Goal: Task Accomplishment & Management: Use online tool/utility

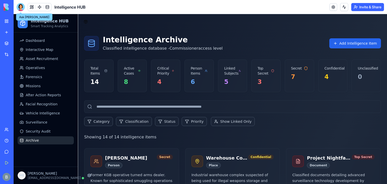
click at [22, 9] on div at bounding box center [21, 7] width 8 height 8
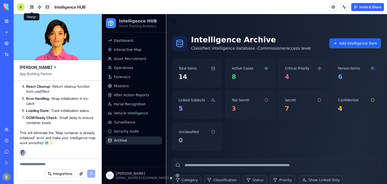
click at [32, 7] on button at bounding box center [32, 7] width 8 height 8
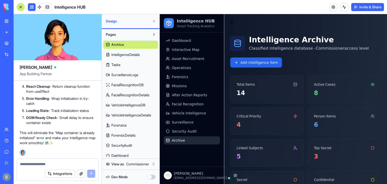
click at [149, 178] on button "button" at bounding box center [151, 176] width 8 height 5
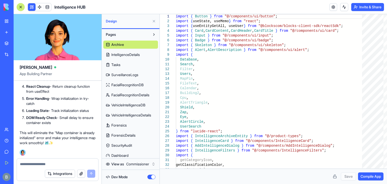
scroll to position [106, 0]
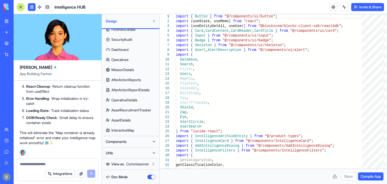
click at [135, 154] on button "Utils" at bounding box center [126, 153] width 47 height 8
click at [129, 154] on button "Utils" at bounding box center [126, 153] width 47 height 8
click at [144, 149] on button "Utils" at bounding box center [126, 153] width 47 height 8
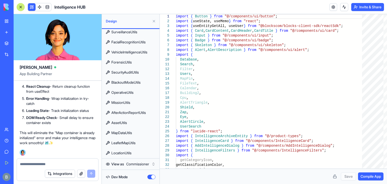
scroll to position [277, 0]
click at [137, 143] on link "LeafletMapUtils" at bounding box center [130, 143] width 55 height 8
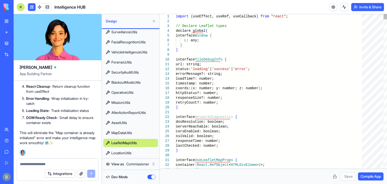
type textarea "**********"
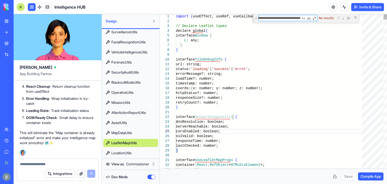
scroll to position [0, 54]
type textarea "**********"
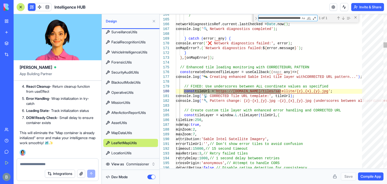
scroll to position [0, 21]
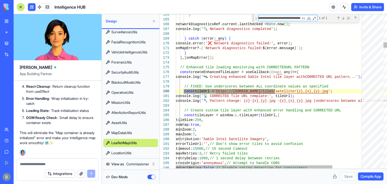
type textarea "**********"
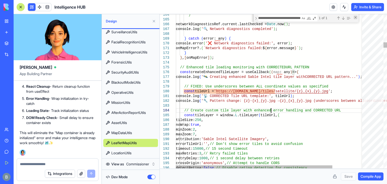
click at [354, 18] on div "Close (Escape)" at bounding box center [355, 17] width 4 height 4
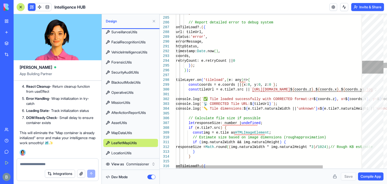
click at [378, 70] on div at bounding box center [372, 67] width 21 height 13
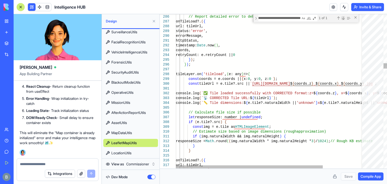
click at [343, 19] on div "Next Match (Enter)" at bounding box center [343, 18] width 4 height 4
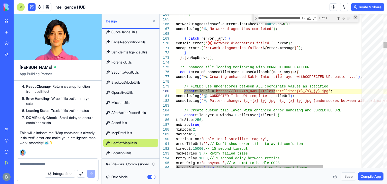
click at [356, 19] on div "Close (Escape)" at bounding box center [355, 17] width 4 height 4
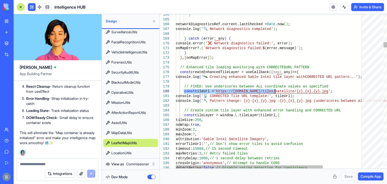
scroll to position [0, 0]
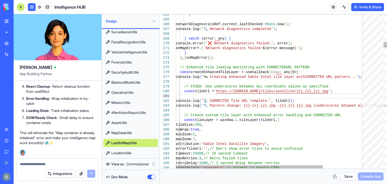
type textarea "**********"
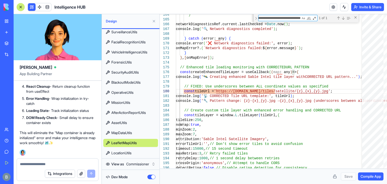
paste textarea "**********"
type textarea "**********"
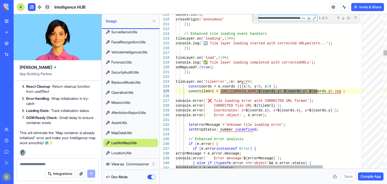
scroll to position [0, 24]
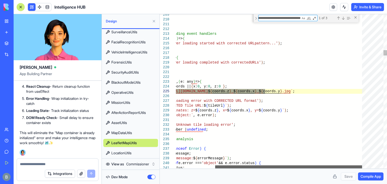
click at [283, 165] on div at bounding box center [288, 166] width 147 height 3
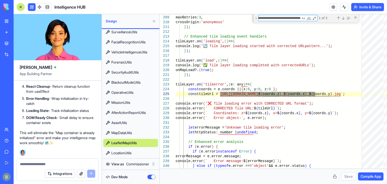
type textarea "**********"
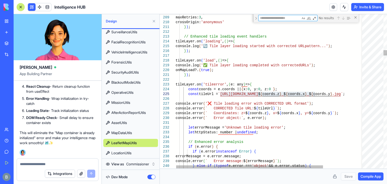
scroll to position [0, 0]
paste textarea "**********"
type textarea "**********"
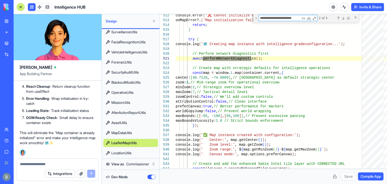
type textarea "**********"
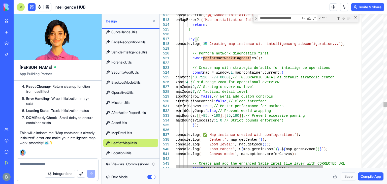
click at [224, 15] on div at bounding box center [272, 15] width 224 height 2
click at [345, 18] on div "Next Match (Enter)" at bounding box center [343, 18] width 4 height 4
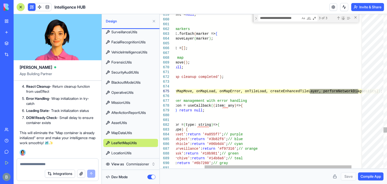
click at [345, 18] on div "Next Match (Enter)" at bounding box center [343, 18] width 4 height 4
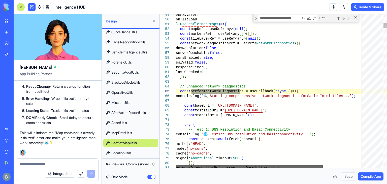
click at [227, 165] on div at bounding box center [249, 166] width 147 height 3
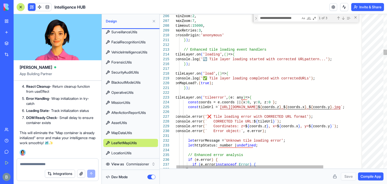
type textarea "**********"
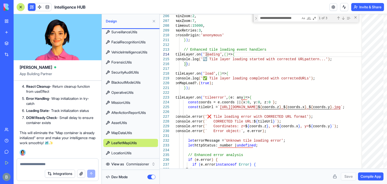
click at [60, 163] on textarea at bounding box center [57, 163] width 75 height 5
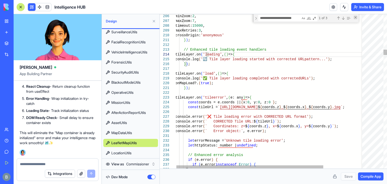
click at [353, 18] on div "Close (Escape)" at bounding box center [355, 17] width 4 height 4
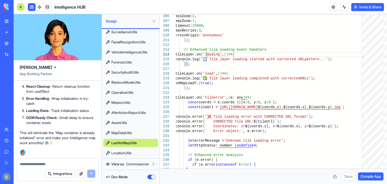
click at [156, 171] on div "Dev Mode" at bounding box center [130, 176] width 55 height 11
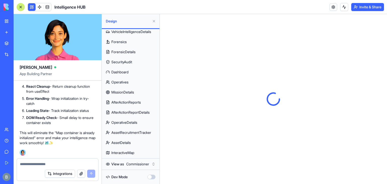
click at [52, 165] on textarea at bounding box center [57, 163] width 75 height 5
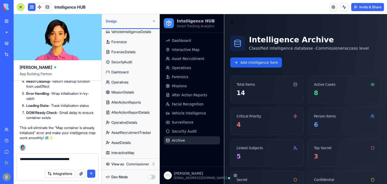
paste textarea "**********"
type textarea "**********"
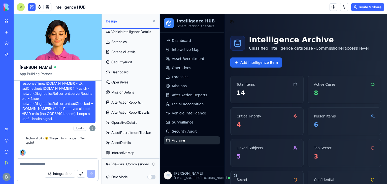
scroll to position [23007, 0]
click at [34, 164] on textarea at bounding box center [58, 163] width 76 height 5
click at [33, 167] on div "Integrations" at bounding box center [57, 173] width 81 height 14
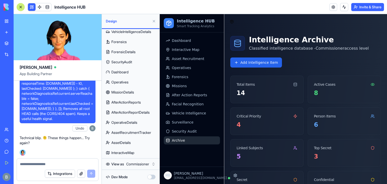
click at [58, 165] on textarea at bounding box center [58, 163] width 76 height 5
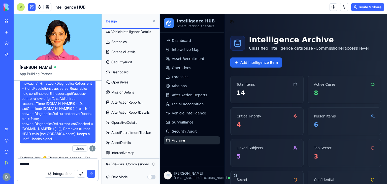
scroll to position [22202, 0]
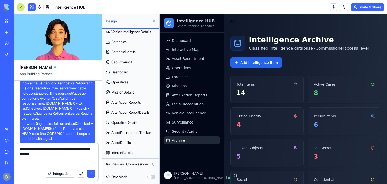
paste textarea "**********"
type textarea "**********"
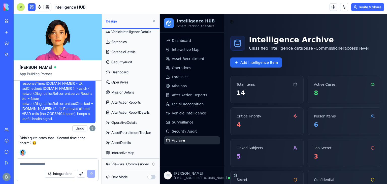
scroll to position [23071, 0]
drag, startPoint x: 23, startPoint y: 96, endPoint x: 79, endPoint y: 103, distance: 56.6
click at [79, 103] on span "In the leafletmaputils.js file see if you can make this fix: Minimal surgical p…" at bounding box center [58, 65] width 72 height 111
click at [75, 117] on span "In the leafletmaputils.js file see if you can make this fix: Minimal surgical p…" at bounding box center [58, 65] width 72 height 111
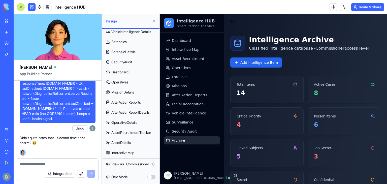
click at [50, 163] on textarea at bounding box center [58, 163] width 76 height 5
click at [38, 164] on textarea at bounding box center [58, 163] width 76 height 5
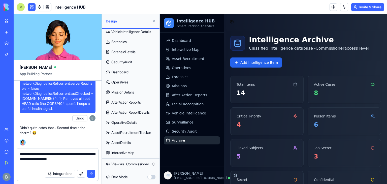
paste textarea "**********"
type textarea "**********"
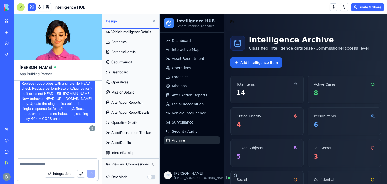
scroll to position [23260, 0]
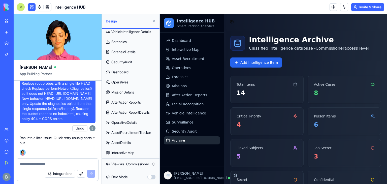
click at [77, 128] on button "Undo" at bounding box center [79, 128] width 15 height 6
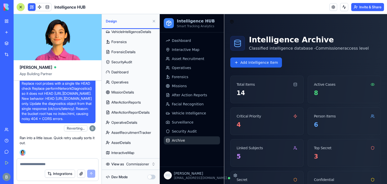
scroll to position [23236, 0]
drag, startPoint x: 83, startPoint y: 118, endPoint x: 20, endPoint y: 88, distance: 69.4
click at [20, 88] on div "Okay so in the leafletmaputils.js file I want you to make the following changes…" at bounding box center [58, 96] width 76 height 54
copy span "Okay so in the leafletmaputils.js file I want you to make the following changes…"
click at [35, 98] on span "Okay so in the leafletmaputils.js file I want you to make the following changes…" at bounding box center [58, 96] width 72 height 50
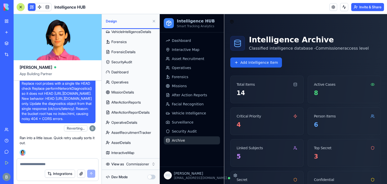
scroll to position [23260, 0]
click at [45, 164] on textarea at bounding box center [58, 163] width 76 height 5
click at [58, 110] on span "Okay so in the leafletmaputils.js file I want you to make the following changes…" at bounding box center [58, 96] width 72 height 50
click at [36, 168] on div "Integrations" at bounding box center [57, 173] width 81 height 14
click at [35, 167] on div "Integrations" at bounding box center [57, 173] width 81 height 14
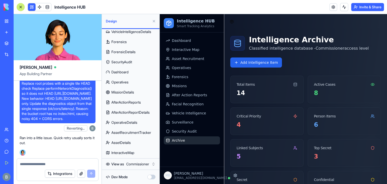
click at [32, 165] on textarea at bounding box center [58, 163] width 76 height 5
type textarea "*"
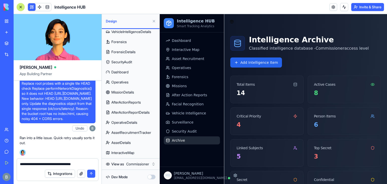
scroll to position [23188, 0]
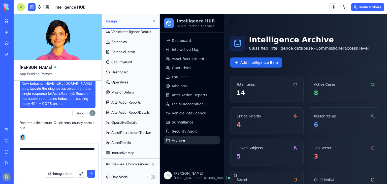
paste textarea "**********"
type textarea "**********"
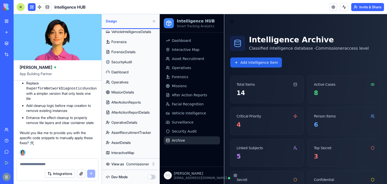
scroll to position [23514, 0]
click at [192, 50] on span "Interactive Map" at bounding box center [185, 49] width 27 height 5
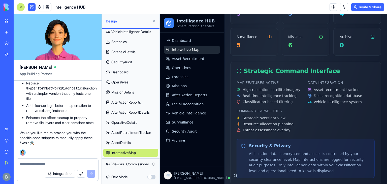
scroll to position [23592, 0]
click at [152, 177] on button "button" at bounding box center [151, 176] width 8 height 5
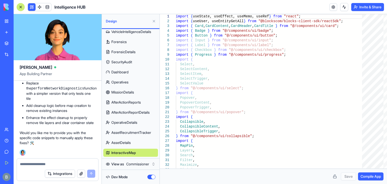
scroll to position [106, 0]
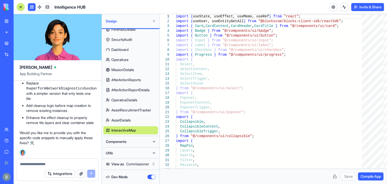
click at [149, 140] on button "Components" at bounding box center [126, 141] width 47 height 8
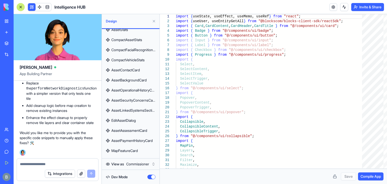
scroll to position [1304, 0]
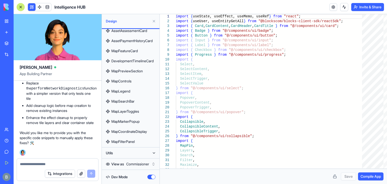
click at [149, 152] on button "Utils" at bounding box center [126, 153] width 47 height 8
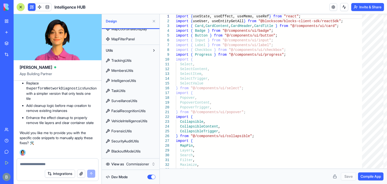
scroll to position [1475, 0]
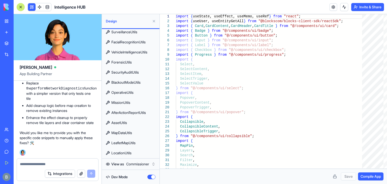
click at [138, 143] on link "LeafletMapUtils" at bounding box center [130, 143] width 55 height 8
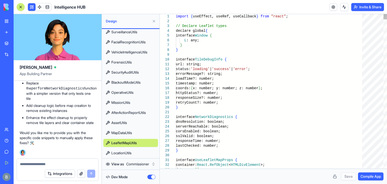
click at [141, 152] on link "LocationUtils" at bounding box center [130, 153] width 55 height 8
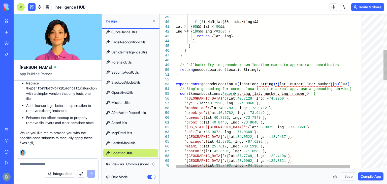
type textarea "**********"
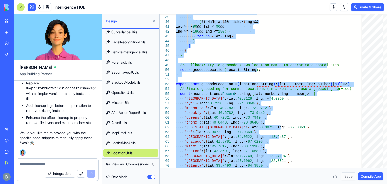
click at [52, 164] on textarea at bounding box center [58, 163] width 76 height 5
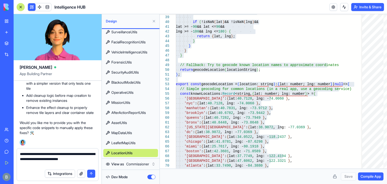
type textarea "**********"
click at [130, 130] on span "MapDataUtils" at bounding box center [121, 132] width 21 height 5
type textarea "**********"
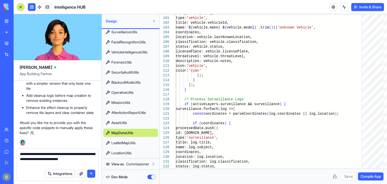
click at [52, 161] on textarea "**********" at bounding box center [58, 158] width 76 height 15
click at [50, 166] on div "Integrations" at bounding box center [57, 173] width 81 height 14
click at [48, 162] on textarea "**********" at bounding box center [58, 158] width 76 height 15
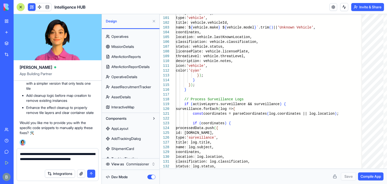
scroll to position [129, 0]
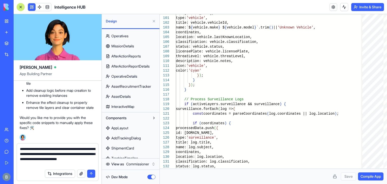
type textarea "**********"
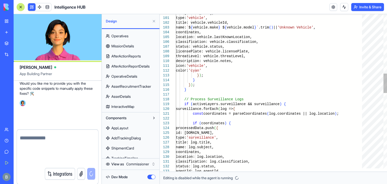
scroll to position [23626, 0]
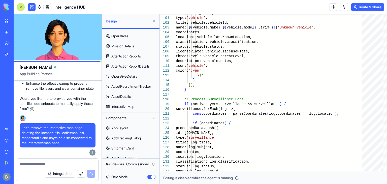
click at [150, 176] on button "button" at bounding box center [151, 176] width 8 height 5
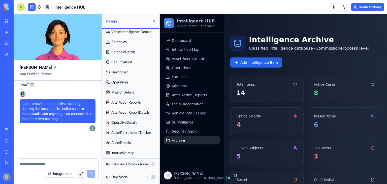
scroll to position [23651, 0]
click at [51, 160] on div at bounding box center [57, 162] width 81 height 8
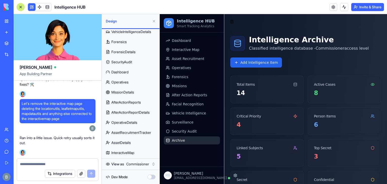
click at [49, 163] on textarea at bounding box center [58, 163] width 76 height 5
type textarea "*****"
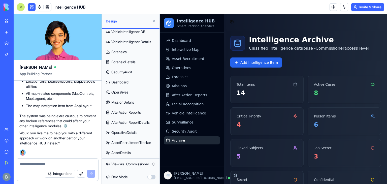
scroll to position [83, 0]
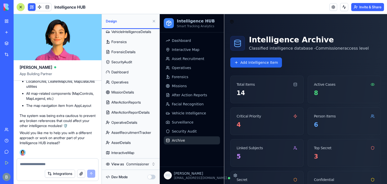
click at [68, 112] on div "Oops! The system had trouble with that cleanup operation and reverted everythin…" at bounding box center [58, 83] width 76 height 123
click at [67, 163] on textarea at bounding box center [58, 163] width 76 height 5
type textarea "**********"
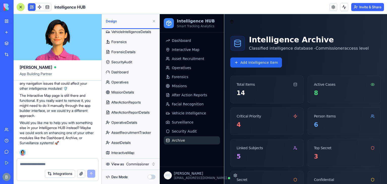
scroll to position [24060, 0]
click at [150, 173] on div "Dev Mode" at bounding box center [130, 176] width 55 height 11
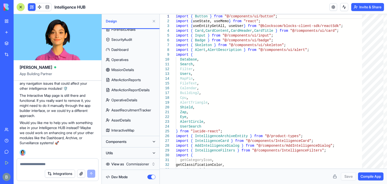
click at [142, 131] on link "InteractiveMap" at bounding box center [130, 130] width 55 height 8
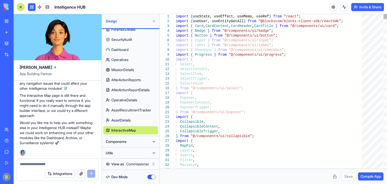
scroll to position [0, 2]
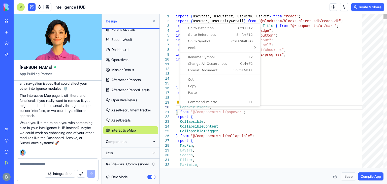
type textarea "**********"
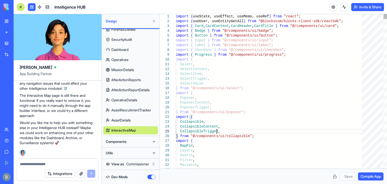
drag, startPoint x: 138, startPoint y: 127, endPoint x: 129, endPoint y: 131, distance: 9.4
click at [129, 131] on span "InteractiveMap" at bounding box center [123, 130] width 24 height 5
click at [128, 139] on button "Components" at bounding box center [126, 141] width 47 height 8
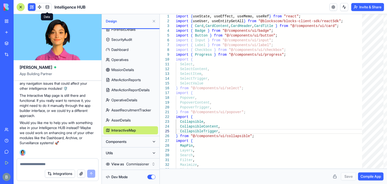
click at [49, 7] on link at bounding box center [48, 7] width 8 height 8
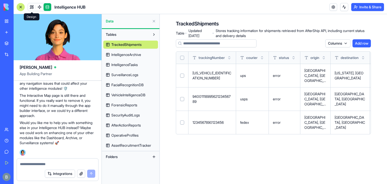
click at [32, 6] on link at bounding box center [32, 7] width 8 height 8
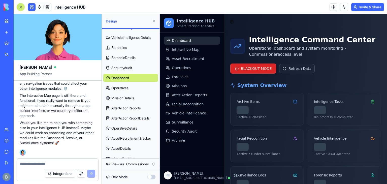
scroll to position [83, 0]
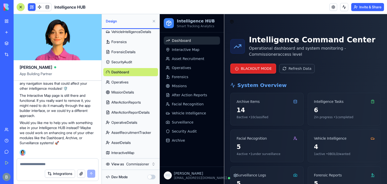
click at [131, 154] on span "InteractiveMap" at bounding box center [122, 152] width 23 height 5
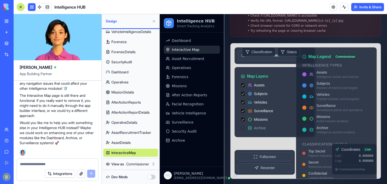
scroll to position [101, 0]
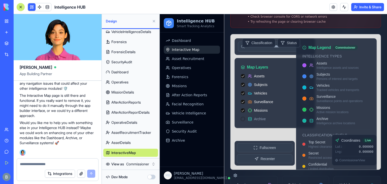
click at [8, 23] on link "My Workspace" at bounding box center [12, 21] width 20 height 10
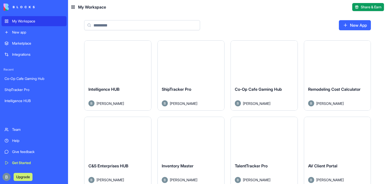
click at [123, 22] on input at bounding box center [142, 25] width 116 height 10
click at [350, 25] on link "New App" at bounding box center [355, 25] width 32 height 10
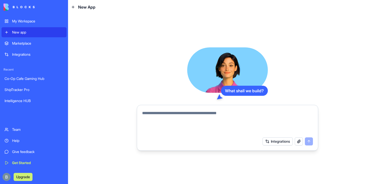
click at [210, 111] on textarea at bounding box center [227, 122] width 171 height 24
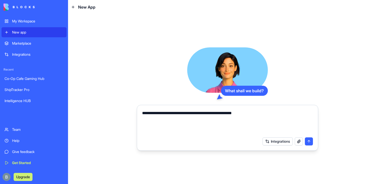
paste textarea "**********"
click at [284, 116] on textarea "**********" at bounding box center [227, 122] width 171 height 24
paste textarea "**********"
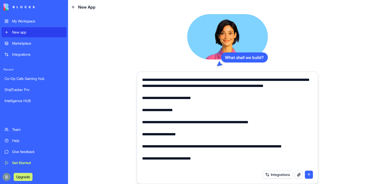
click at [308, 86] on textarea "**********" at bounding box center [227, 122] width 171 height 91
click at [305, 80] on textarea "**********" at bounding box center [227, 122] width 171 height 91
click at [310, 81] on textarea "**********" at bounding box center [227, 122] width 171 height 91
type textarea "**********"
click at [306, 173] on button "submit" at bounding box center [309, 174] width 8 height 8
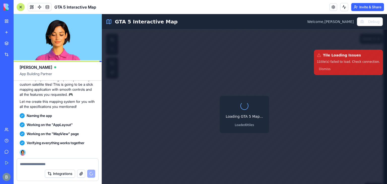
scroll to position [209, 0]
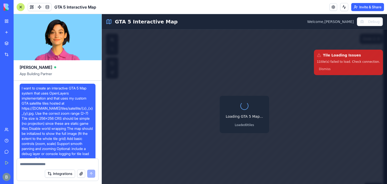
scroll to position [209, 0]
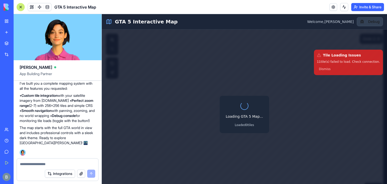
click at [362, 21] on button "Debug" at bounding box center [369, 21] width 26 height 9
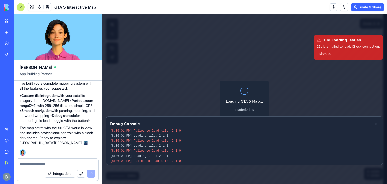
scroll to position [0, 0]
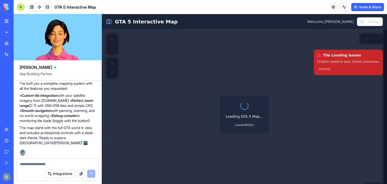
click at [330, 7] on link at bounding box center [333, 7] width 8 height 8
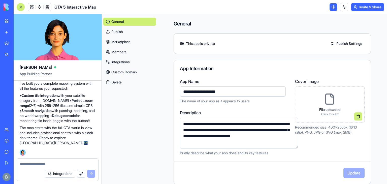
click at [123, 34] on link "Publish" at bounding box center [129, 32] width 53 height 8
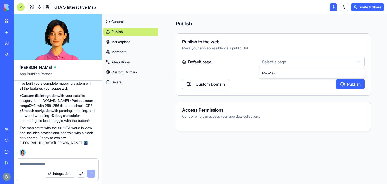
click at [284, 61] on html "My Workspace New app Marketplace Integrations Recent ShipTracker Pro Intelligen…" at bounding box center [193, 92] width 387 height 184
select select "**********"
click at [342, 86] on button "Publish" at bounding box center [350, 84] width 28 height 10
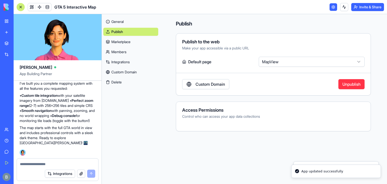
click at [271, 44] on div "Publish to the web" at bounding box center [273, 42] width 182 height 5
click at [247, 85] on div "Custom Domain Unpublish" at bounding box center [273, 84] width 194 height 10
click at [129, 22] on link "General" at bounding box center [130, 22] width 55 height 8
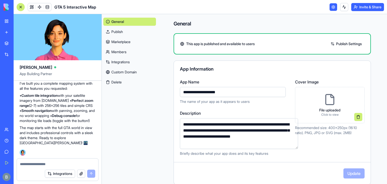
click at [339, 42] on link "Publish Settings" at bounding box center [346, 44] width 36 height 8
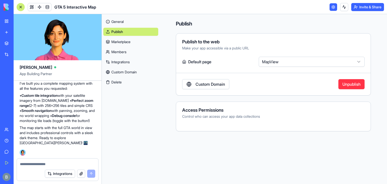
click at [306, 64] on html "My Workspace New app Marketplace Integrations Recent ShipTracker Pro Intelligen…" at bounding box center [193, 92] width 387 height 184
click at [360, 3] on button "Invite & Share" at bounding box center [367, 7] width 33 height 8
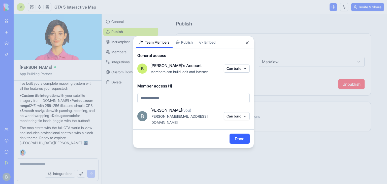
click at [192, 48] on div "Share App Team Members Publish Embed General access B Benjamin's Account Member…" at bounding box center [193, 92] width 121 height 112
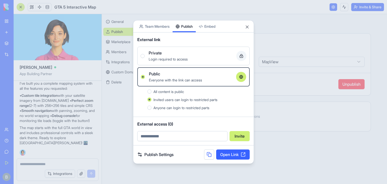
click at [169, 88] on div "All content is public" at bounding box center [201, 91] width 96 height 6
click at [151, 89] on button "All content is public" at bounding box center [149, 91] width 4 height 4
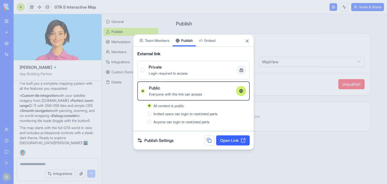
click at [222, 143] on link "Open Link" at bounding box center [232, 140] width 33 height 10
click at [220, 140] on link "Open Link" at bounding box center [232, 140] width 33 height 10
click at [116, 59] on div at bounding box center [193, 92] width 387 height 184
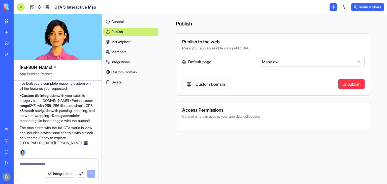
click at [43, 164] on textarea at bounding box center [57, 163] width 75 height 5
paste textarea "**********"
type textarea "**********"
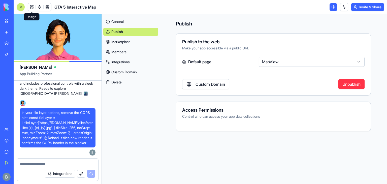
click at [31, 6] on link at bounding box center [32, 7] width 8 height 8
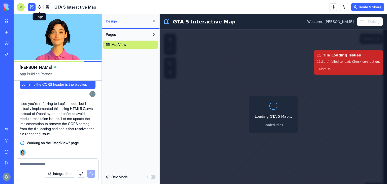
scroll to position [331, 0]
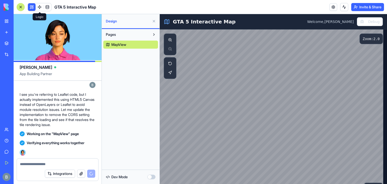
click at [153, 23] on button at bounding box center [154, 21] width 8 height 8
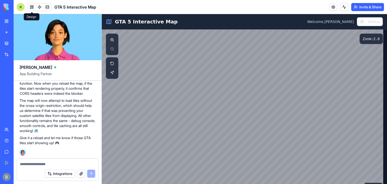
scroll to position [7, 0]
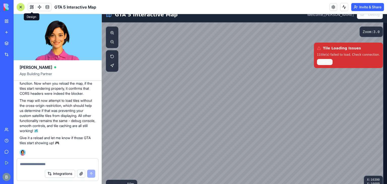
click at [329, 63] on button "Dismiss" at bounding box center [325, 62] width 16 height 6
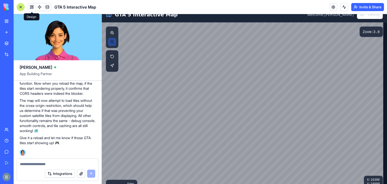
click at [109, 44] on button at bounding box center [112, 42] width 8 height 8
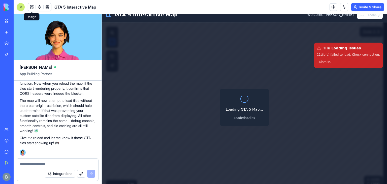
click at [109, 44] on div "Loading GTA 5 Map... Loaded 36 tiles" at bounding box center [244, 107] width 285 height 170
click at [64, 163] on textarea at bounding box center [58, 163] width 76 height 5
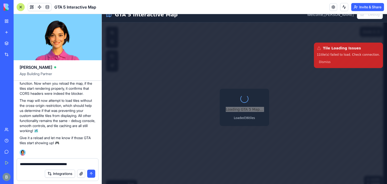
type textarea "**********"
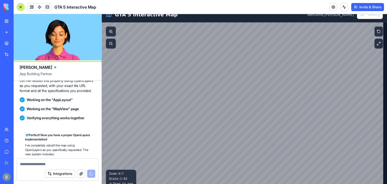
scroll to position [666, 0]
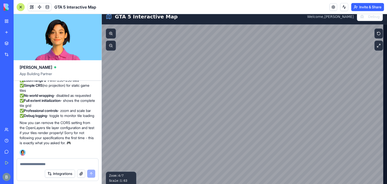
scroll to position [5, 0]
click at [22, 5] on div at bounding box center [21, 7] width 4 height 4
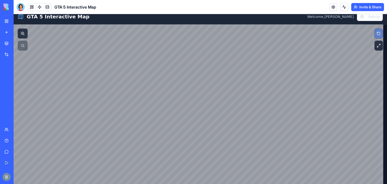
click at [376, 35] on button at bounding box center [378, 33] width 9 height 10
click at [377, 47] on button at bounding box center [378, 46] width 9 height 10
click at [360, 17] on button "Debug" at bounding box center [369, 16] width 26 height 9
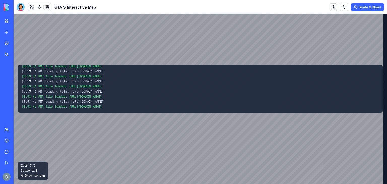
scroll to position [0, 0]
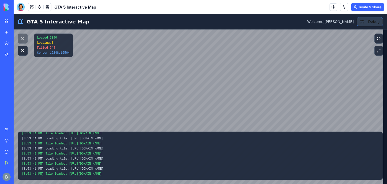
click at [370, 25] on button "Debug" at bounding box center [369, 21] width 26 height 9
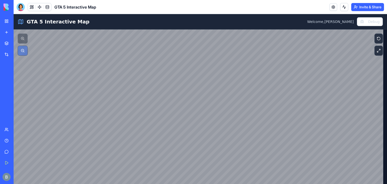
click at [20, 49] on button at bounding box center [23, 51] width 10 height 10
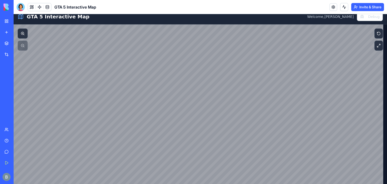
scroll to position [6, 0]
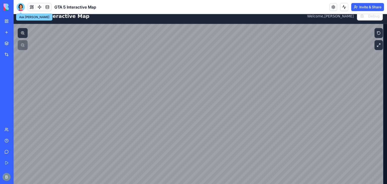
click at [23, 8] on div at bounding box center [21, 7] width 8 height 8
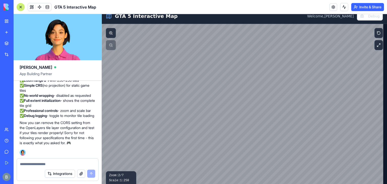
scroll to position [0, 0]
click at [32, 162] on textarea at bounding box center [57, 163] width 75 height 5
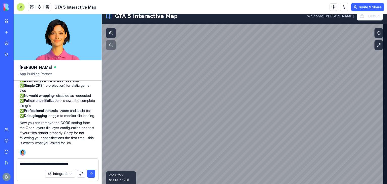
type textarea "**********"
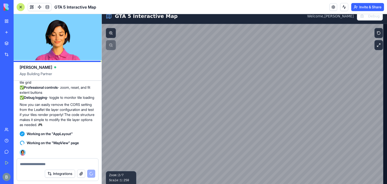
scroll to position [853, 0]
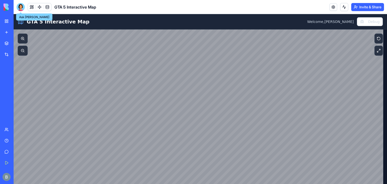
click at [21, 9] on div at bounding box center [21, 7] width 8 height 8
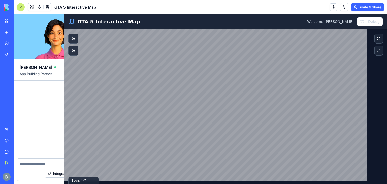
scroll to position [853, 0]
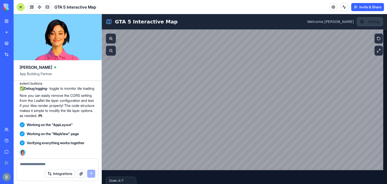
click at [368, 22] on button "Debug" at bounding box center [369, 21] width 26 height 9
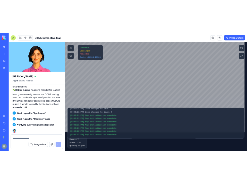
scroll to position [0, 0]
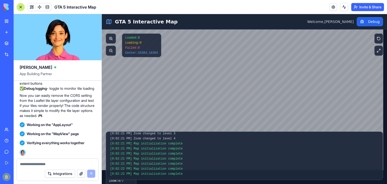
click at [43, 165] on textarea at bounding box center [57, 163] width 75 height 5
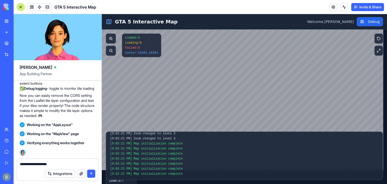
type textarea "**********"
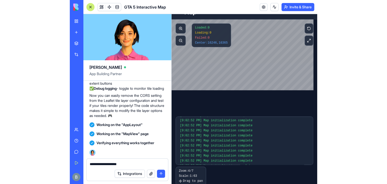
scroll to position [219, 0]
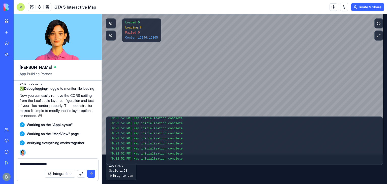
click at [54, 164] on textarea "**********" at bounding box center [58, 163] width 76 height 5
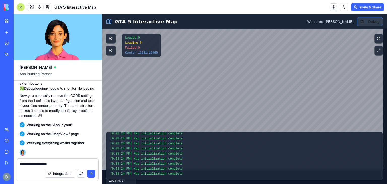
click at [374, 22] on button "Debug" at bounding box center [369, 21] width 26 height 9
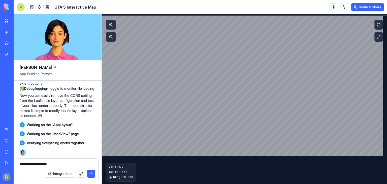
scroll to position [15, 0]
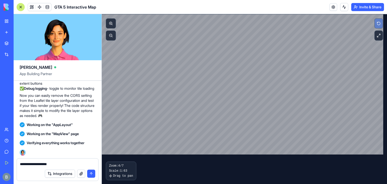
click at [376, 22] on button at bounding box center [378, 23] width 9 height 10
click at [111, 35] on button at bounding box center [111, 35] width 10 height 10
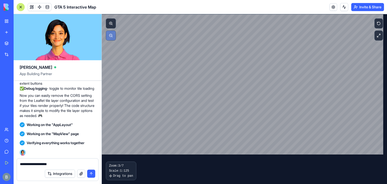
click at [111, 35] on button at bounding box center [111, 35] width 10 height 10
click at [111, 35] on div at bounding box center [111, 29] width 10 height 22
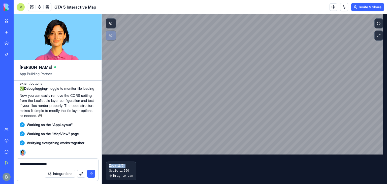
click at [111, 35] on div at bounding box center [111, 29] width 10 height 22
click at [111, 23] on button at bounding box center [111, 23] width 10 height 10
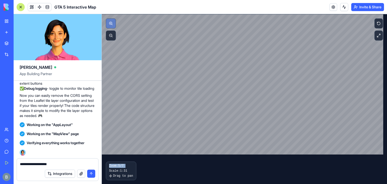
click at [111, 23] on button at bounding box center [111, 23] width 10 height 10
click at [110, 33] on button at bounding box center [111, 35] width 10 height 10
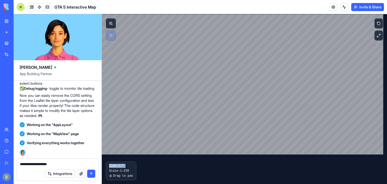
click at [110, 33] on div at bounding box center [111, 29] width 10 height 22
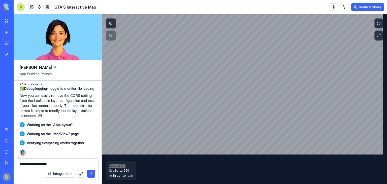
click at [49, 161] on div "**********" at bounding box center [57, 162] width 81 height 8
click at [50, 165] on textarea "**********" at bounding box center [58, 163] width 76 height 5
paste textarea "**********"
type textarea "**********"
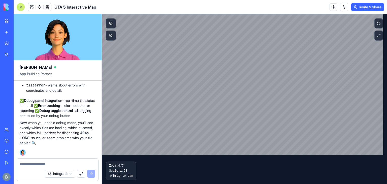
scroll to position [0, 0]
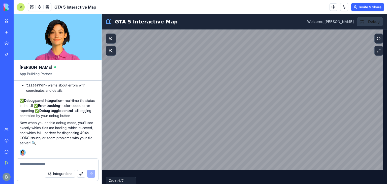
click at [366, 24] on button "Debug" at bounding box center [369, 21] width 26 height 9
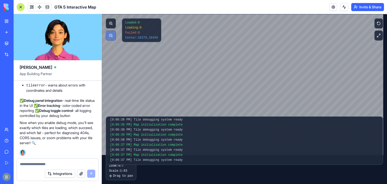
scroll to position [219, 0]
click at [110, 37] on button at bounding box center [111, 35] width 10 height 10
click at [110, 37] on div at bounding box center [111, 29] width 10 height 22
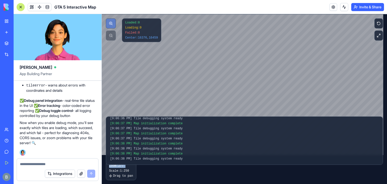
click at [108, 22] on button at bounding box center [111, 23] width 10 height 10
click at [374, 23] on button at bounding box center [378, 23] width 9 height 10
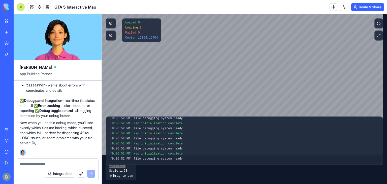
click at [69, 120] on p "Now when you enable debug mode, you'll see exactly which tiles are loading, whi…" at bounding box center [58, 132] width 76 height 25
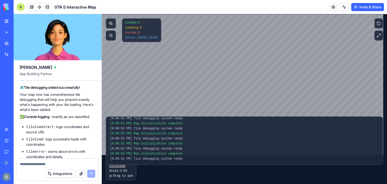
scroll to position [1071, 0]
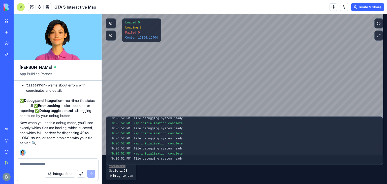
click at [54, 161] on textarea at bounding box center [58, 163] width 76 height 5
click at [82, 163] on textarea "**********" at bounding box center [58, 163] width 76 height 5
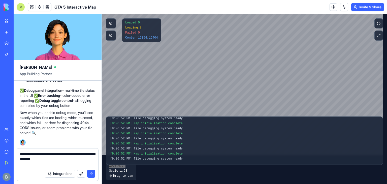
paste textarea "**********"
type textarea "**********"
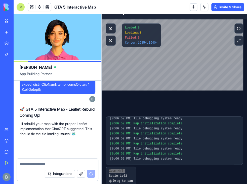
scroll to position [1275, 0]
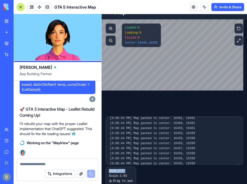
click at [184, 88] on div at bounding box center [175, 104] width 146 height 170
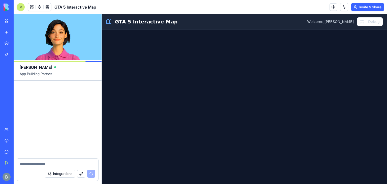
scroll to position [1395, 0]
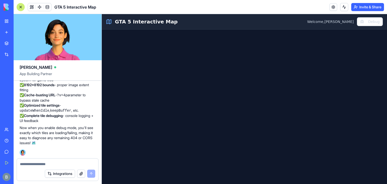
click at [154, 31] on main "+ − Zoom: 2 / 7 Scale: 1:250 Drag to pan" at bounding box center [244, 106] width 285 height 154
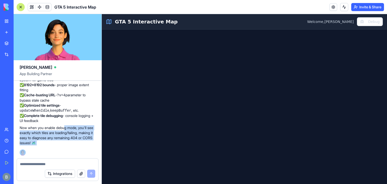
drag, startPoint x: 66, startPoint y: 121, endPoint x: 95, endPoint y: 127, distance: 29.8
click at [66, 158] on div "Ella App Building Partner I want to create an interactive GTA 5 Map system that…" at bounding box center [58, 99] width 88 height 170
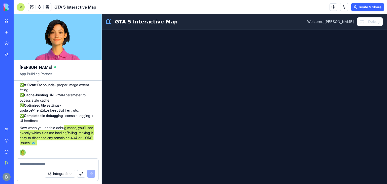
click at [130, 117] on main "+ − Zoom: 2 / 7 Scale: 1:250 Drag to pan" at bounding box center [244, 106] width 285 height 154
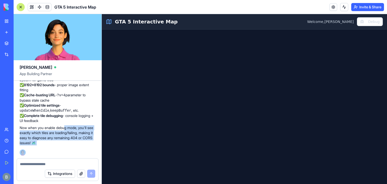
click at [5, 20] on link "My Workspace" at bounding box center [12, 21] width 20 height 10
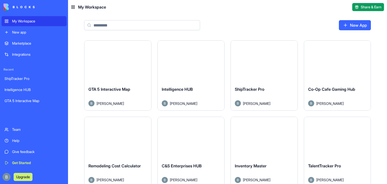
click at [123, 62] on button "Launch" at bounding box center [118, 61] width 38 height 10
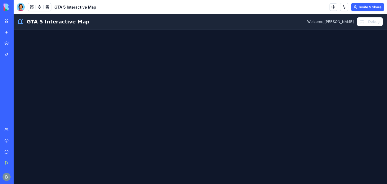
click at [11, 8] on img at bounding box center [19, 7] width 31 height 7
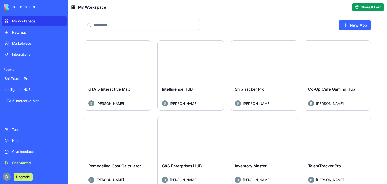
click at [145, 48] on html "My Workspace New app Marketplace Integrations Recent ShipTracker Pro Intelligen…" at bounding box center [193, 92] width 387 height 184
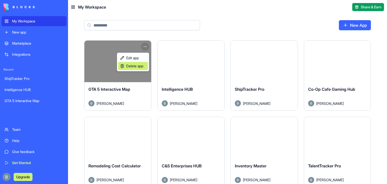
click at [138, 65] on span "Delete app" at bounding box center [134, 65] width 17 height 5
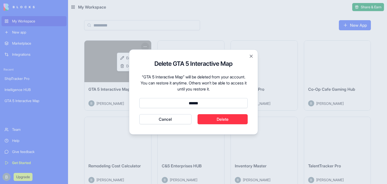
type input "******"
click at [213, 117] on button "Delete" at bounding box center [222, 119] width 50 height 10
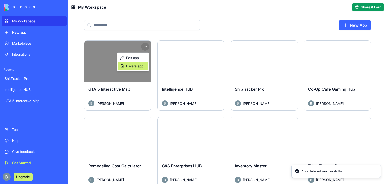
click at [128, 66] on span "Delete app" at bounding box center [134, 65] width 17 height 5
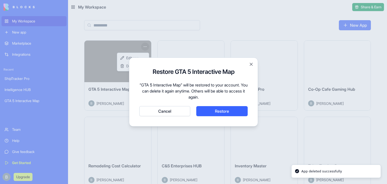
drag, startPoint x: 212, startPoint y: 110, endPoint x: 174, endPoint y: 109, distance: 38.5
click at [174, 109] on div "Cancel Restore" at bounding box center [193, 111] width 108 height 10
click at [174, 109] on button "Cancel" at bounding box center [164, 111] width 51 height 10
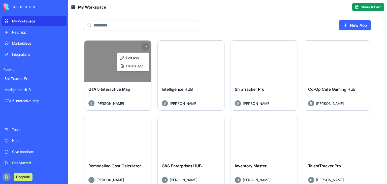
click at [185, 41] on html "My Workspace New app Marketplace Integrations Recent ShipTracker Pro Intelligen…" at bounding box center [193, 92] width 387 height 184
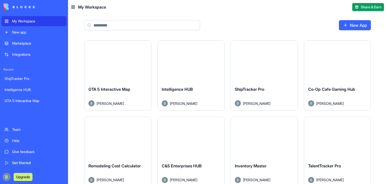
click at [208, 27] on div "New App" at bounding box center [227, 27] width 319 height 26
click at [367, 17] on div "New App" at bounding box center [227, 27] width 319 height 26
click at [357, 20] on link "New App" at bounding box center [355, 25] width 32 height 10
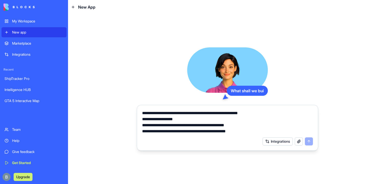
scroll to position [54, 0]
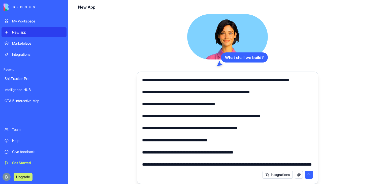
type textarea "**********"
click at [310, 174] on button "submit" at bounding box center [309, 174] width 8 height 8
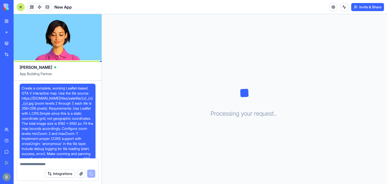
click at [7, 22] on link "My Workspace" at bounding box center [12, 21] width 20 height 10
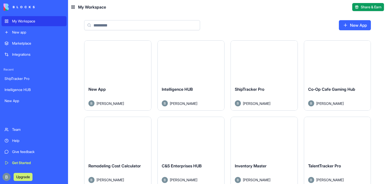
click at [201, 62] on button "Launch" at bounding box center [191, 61] width 38 height 10
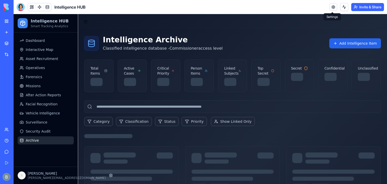
click at [333, 8] on link at bounding box center [333, 7] width 8 height 8
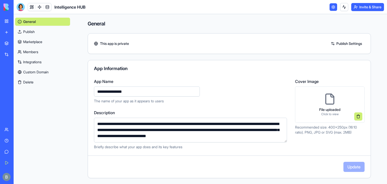
click at [38, 71] on link "Custom Domain" at bounding box center [42, 72] width 55 height 8
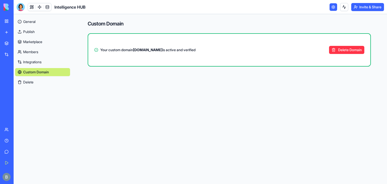
click at [339, 54] on div "Your custom domain portal.sableintel.net is active and verified Delete Domain" at bounding box center [229, 50] width 282 height 20
click at [340, 51] on button "Delete Domain" at bounding box center [346, 50] width 35 height 8
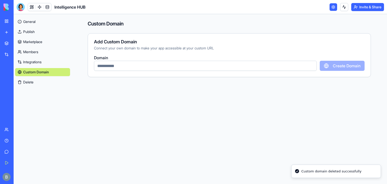
click at [0, 23] on div "My Workspace New app Marketplace Integrations Recent ShipTracker Pro Intelligen…" at bounding box center [7, 92] width 14 height 184
click at [8, 22] on link "My Workspace" at bounding box center [12, 21] width 20 height 10
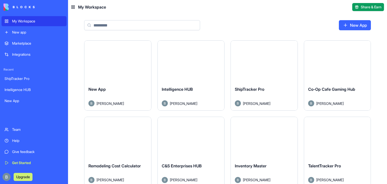
click at [115, 62] on button "Launch" at bounding box center [118, 61] width 38 height 10
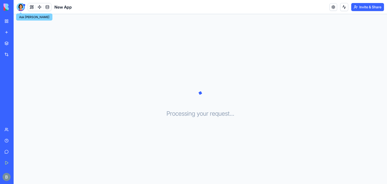
click at [23, 7] on div at bounding box center [21, 7] width 8 height 8
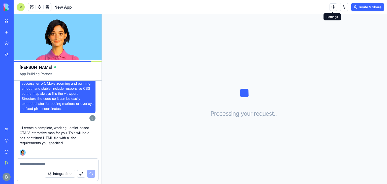
click at [332, 5] on link at bounding box center [333, 7] width 8 height 8
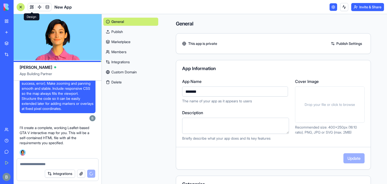
click at [33, 7] on link at bounding box center [32, 7] width 8 height 8
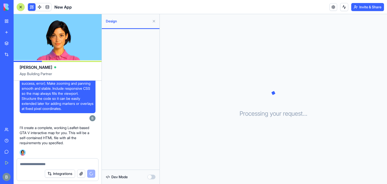
click at [155, 18] on button at bounding box center [154, 21] width 8 height 8
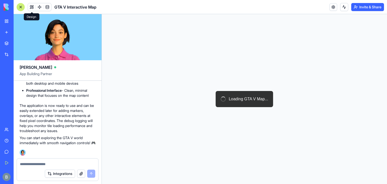
scroll to position [462, 0]
drag, startPoint x: 233, startPoint y: 100, endPoint x: 166, endPoint y: 99, distance: 67.0
click at [166, 99] on div "Loading GTA V Map..." at bounding box center [244, 99] width 285 height 170
click at [166, 99] on div at bounding box center [244, 99] width 285 height 170
click at [223, 98] on div at bounding box center [223, 99] width 7 height 7
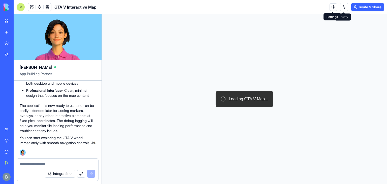
click at [332, 6] on link at bounding box center [333, 7] width 8 height 8
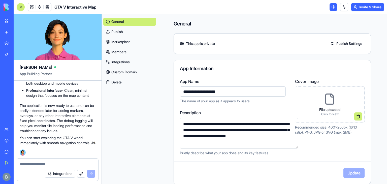
click at [130, 73] on link "Custom Domain" at bounding box center [129, 72] width 53 height 8
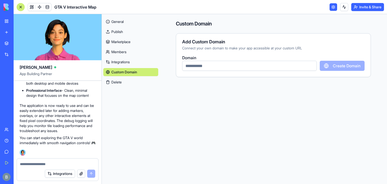
click at [205, 70] on input "text" at bounding box center [249, 66] width 134 height 10
paste input "**********"
type input "**********"
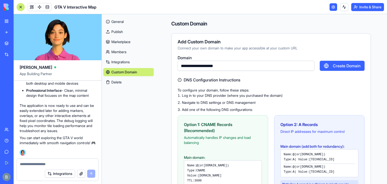
type input "**********"
click at [330, 70] on button "Create Domain" at bounding box center [341, 66] width 45 height 10
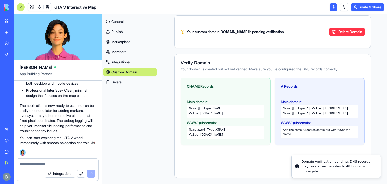
scroll to position [18, 0]
drag, startPoint x: 321, startPoint y: 166, endPoint x: 386, endPoint y: 178, distance: 66.3
click at [376, 176] on div "Domain verification pending. DNS records may take a few minutes to 48 hours to …" at bounding box center [338, 168] width 75 height 15
click at [366, 147] on div "Verify Domain Your domain is created but not yet verified. Make sure you've con…" at bounding box center [272, 116] width 196 height 124
click at [346, 166] on button "Verify Domain" at bounding box center [347, 165] width 34 height 10
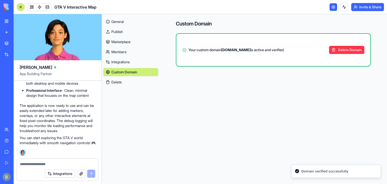
scroll to position [0, 0]
click at [30, 8] on link at bounding box center [32, 7] width 8 height 8
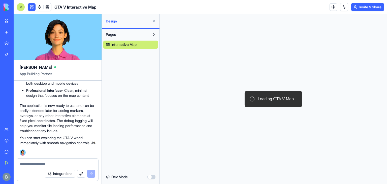
click at [153, 21] on button at bounding box center [154, 21] width 8 height 8
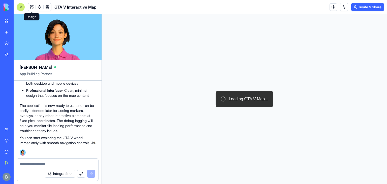
click at [192, 78] on div at bounding box center [244, 99] width 285 height 170
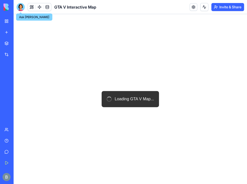
click at [21, 7] on div at bounding box center [21, 7] width 8 height 8
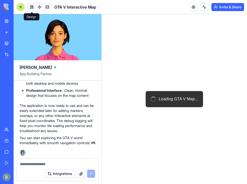
click at [32, 7] on button at bounding box center [32, 7] width 8 height 8
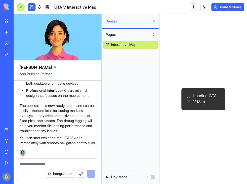
click at [32, 7] on button at bounding box center [32, 7] width 8 height 8
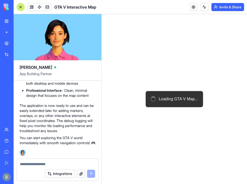
click at [164, 103] on div "Loading GTA V Map..." at bounding box center [174, 99] width 57 height 16
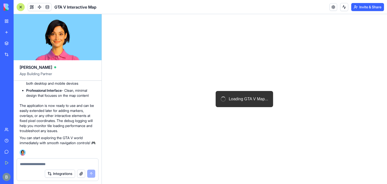
click at [55, 164] on textarea at bounding box center [57, 163] width 75 height 5
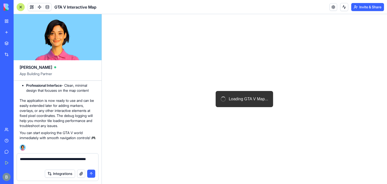
type textarea "**********"
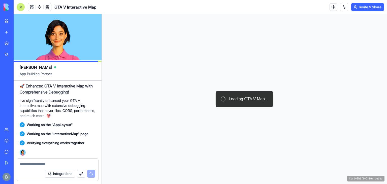
scroll to position [1094, 0]
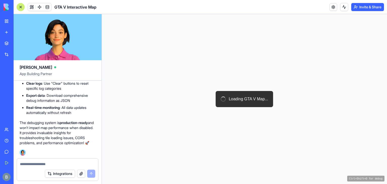
click at [201, 103] on div at bounding box center [244, 99] width 285 height 170
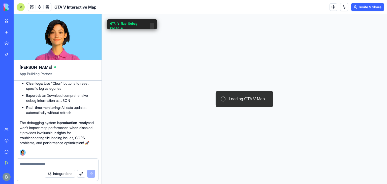
click at [152, 24] on button "+" at bounding box center [152, 26] width 4 height 7
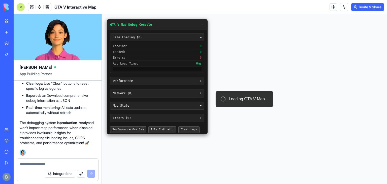
click at [145, 80] on div "Performance +" at bounding box center [157, 81] width 94 height 8
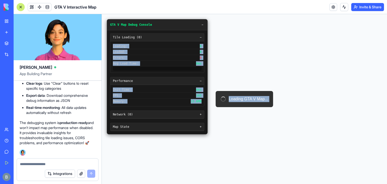
drag, startPoint x: 207, startPoint y: 92, endPoint x: 206, endPoint y: 103, distance: 11.5
click at [206, 103] on div "Loading GTA V Map... GTA V Map Debug Console − Tile Loading ( 0 ) − Loading: 0 …" at bounding box center [244, 99] width 285 height 170
click at [186, 114] on div "Network ( 0 ) +" at bounding box center [157, 115] width 94 height 8
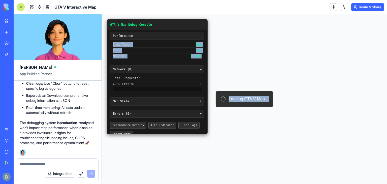
scroll to position [50, 0]
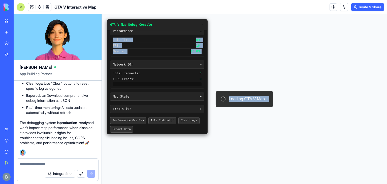
click at [187, 94] on div "Map State +" at bounding box center [157, 97] width 94 height 8
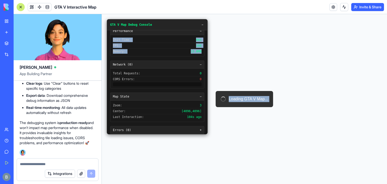
scroll to position [71, 0]
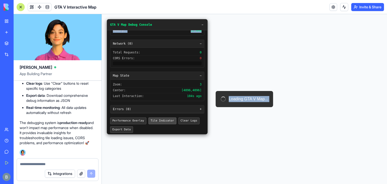
click at [155, 119] on button "Tile Indicator" at bounding box center [162, 120] width 28 height 7
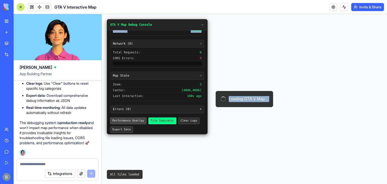
click at [134, 119] on button "Performance Overlay" at bounding box center [128, 120] width 36 height 7
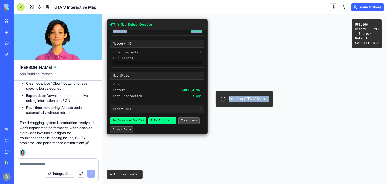
click at [180, 117] on button "Clear Logs" at bounding box center [188, 120] width 21 height 7
click at [125, 131] on div "Tile Loading ( 0 ) − Loading: 0 Loaded: 0 Errors: 0 Avg Load Time: 0 ms Perform…" at bounding box center [157, 82] width 100 height 104
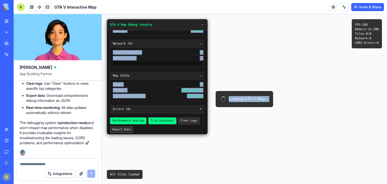
drag, startPoint x: 205, startPoint y: 107, endPoint x: 210, endPoint y: 60, distance: 47.5
click at [210, 60] on div "Loading GTA V Map... GTA V Map Debug Console − Tile Loading ( 0 ) − Loading: 0 …" at bounding box center [244, 99] width 285 height 170
click at [185, 61] on div at bounding box center [157, 63] width 89 height 4
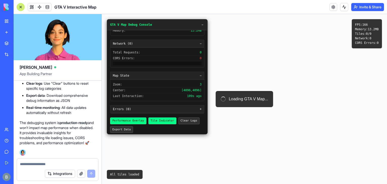
click at [182, 66] on div "Total Requests: 0 CORS Errors: 0" at bounding box center [157, 58] width 94 height 20
drag, startPoint x: 281, startPoint y: 84, endPoint x: 233, endPoint y: 80, distance: 48.8
click at [233, 80] on div at bounding box center [244, 99] width 285 height 170
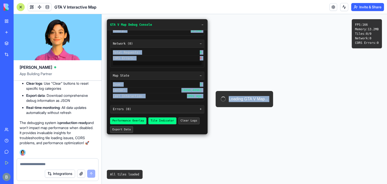
drag, startPoint x: 207, startPoint y: 105, endPoint x: 207, endPoint y: 97, distance: 8.1
click at [207, 97] on div "Loading GTA V Map... GTA V Map Debug Console − Tile Loading ( 0 ) − Loading: 0 …" at bounding box center [244, 99] width 285 height 170
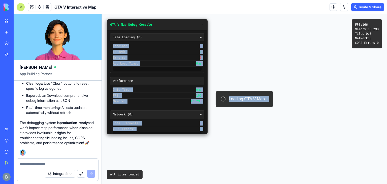
click at [182, 28] on div "GTA V Map Debug Console −" at bounding box center [157, 24] width 100 height 11
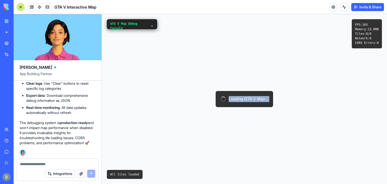
click at [198, 96] on div at bounding box center [244, 99] width 285 height 170
drag, startPoint x: 229, startPoint y: 104, endPoint x: 289, endPoint y: 116, distance: 60.6
click at [247, 116] on div "Loading GTA V Map... GTA V Map Debug Console + Tile Loading ( 0 ) − Loading: 0 …" at bounding box center [244, 99] width 285 height 170
click at [32, 6] on button at bounding box center [32, 7] width 8 height 8
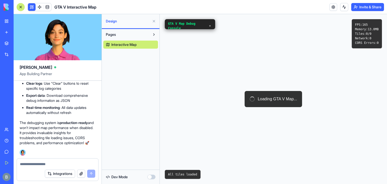
click at [156, 173] on div "Dev Mode" at bounding box center [130, 176] width 55 height 11
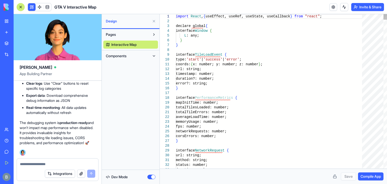
click at [134, 51] on div "Components" at bounding box center [131, 55] width 58 height 11
click at [133, 54] on button "Components" at bounding box center [126, 56] width 47 height 8
click at [131, 66] on link "AppLayout" at bounding box center [130, 66] width 55 height 8
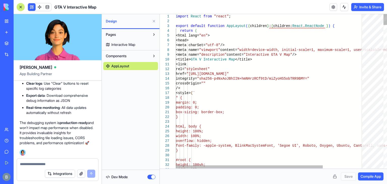
type textarea "**********"
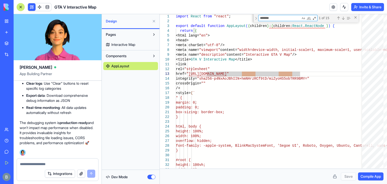
click at [44, 162] on textarea at bounding box center [58, 163] width 76 height 5
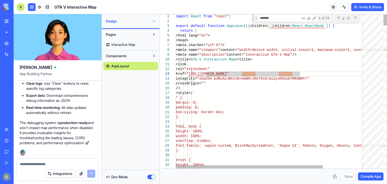
scroll to position [0, 71]
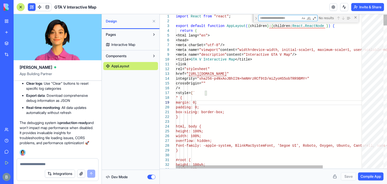
type textarea "*"
type textarea "**********"
type textarea "**"
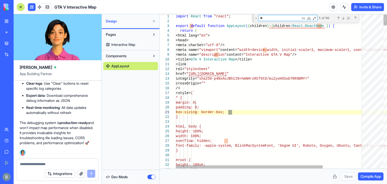
type textarea "**********"
type textarea "*"
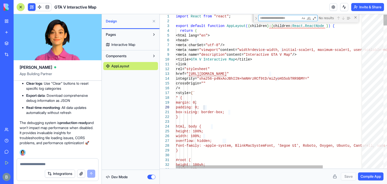
type textarea "**********"
type textarea "*"
type textarea "**********"
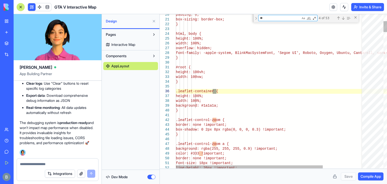
scroll to position [0, 62]
type textarea "**"
type textarea "**********"
type textarea "*"
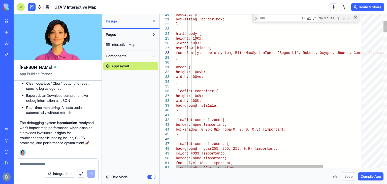
click at [247, 16] on div "Close (Escape)" at bounding box center [355, 17] width 4 height 4
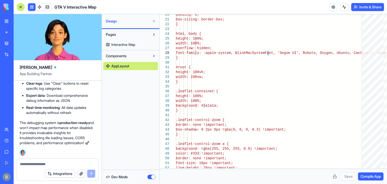
click at [134, 42] on span "Interactive Map" at bounding box center [123, 44] width 24 height 5
type textarea "**********"
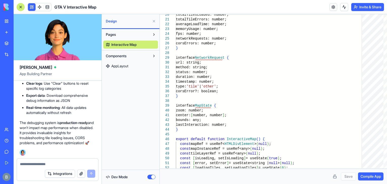
click at [147, 173] on div "Dev Mode" at bounding box center [130, 176] width 55 height 11
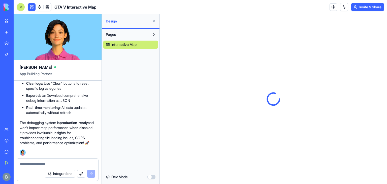
click at [30, 165] on textarea at bounding box center [58, 163] width 76 height 5
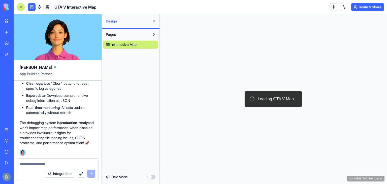
paste textarea "**********"
type textarea "**********"
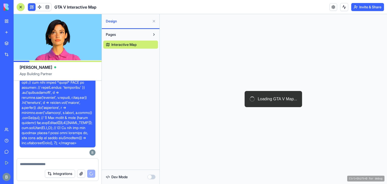
click at [155, 22] on button at bounding box center [154, 21] width 8 height 8
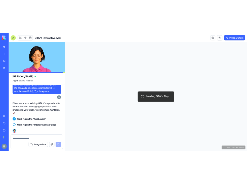
scroll to position [1330, 0]
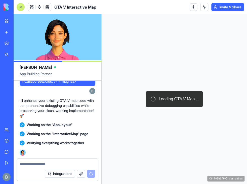
click at [193, 50] on div at bounding box center [175, 99] width 146 height 170
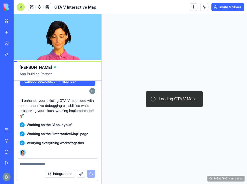
click at [193, 50] on div at bounding box center [175, 99] width 146 height 170
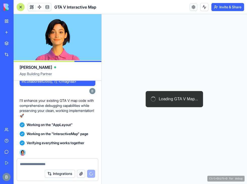
click at [204, 93] on div at bounding box center [175, 99] width 146 height 170
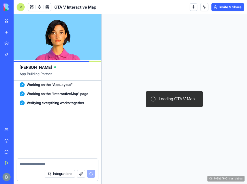
scroll to position [1938, 0]
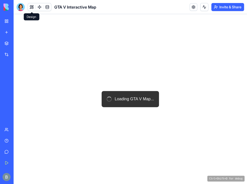
click at [32, 9] on button at bounding box center [32, 7] width 8 height 8
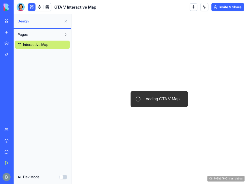
click at [166, 92] on div "Loading GTA V Map..." at bounding box center [159, 99] width 57 height 16
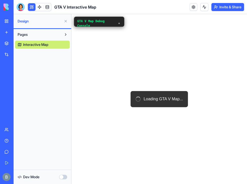
click at [123, 22] on div "GTA V Map Debug Console +" at bounding box center [99, 23] width 50 height 13
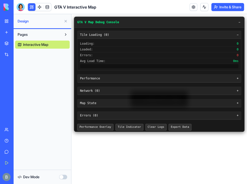
click at [150, 77] on div "Performance +" at bounding box center [160, 79] width 164 height 8
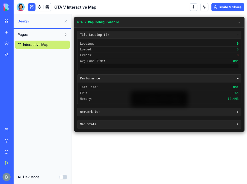
click at [150, 77] on div "Performance −" at bounding box center [160, 79] width 164 height 8
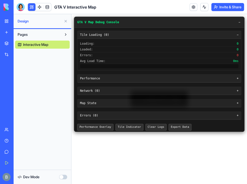
click at [149, 82] on div "Tile Loading ( 0 ) − Loading: 0 Loaded: 0 Errors: 0 Avg Load Time: 0 ms Perform…" at bounding box center [159, 80] width 170 height 104
click at [146, 77] on div "Performance +" at bounding box center [160, 79] width 164 height 8
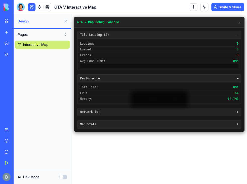
click at [146, 77] on div "Performance −" at bounding box center [160, 79] width 164 height 8
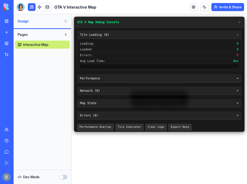
click at [141, 87] on div "Network ( 0 ) +" at bounding box center [160, 91] width 164 height 8
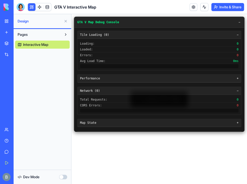
click at [141, 87] on div "Network ( 0 ) −" at bounding box center [160, 91] width 164 height 8
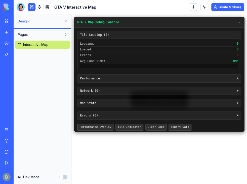
click at [237, 21] on div "GTA V Map Debug Console −" at bounding box center [159, 22] width 170 height 11
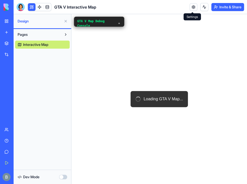
drag, startPoint x: 180, startPoint y: 54, endPoint x: 195, endPoint y: 45, distance: 17.6
click at [195, 45] on div at bounding box center [159, 99] width 176 height 170
